Goal: Task Accomplishment & Management: Manage account settings

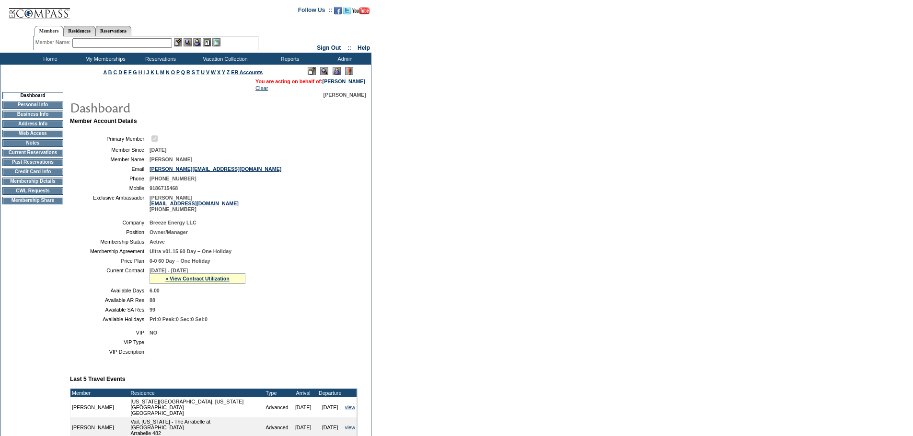
click at [58, 157] on td "Current Reservations" at bounding box center [32, 153] width 61 height 8
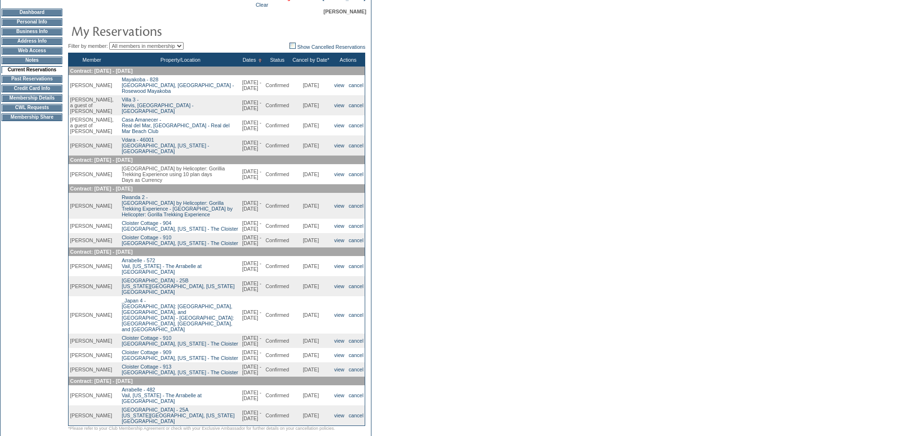
scroll to position [144, 0]
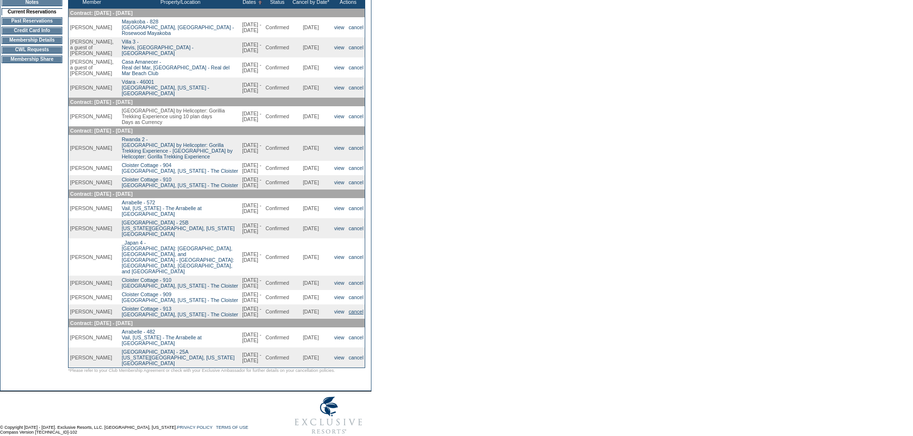
click at [358, 315] on link "cancel" at bounding box center [356, 312] width 15 height 6
